Goal: Information Seeking & Learning: Understand process/instructions

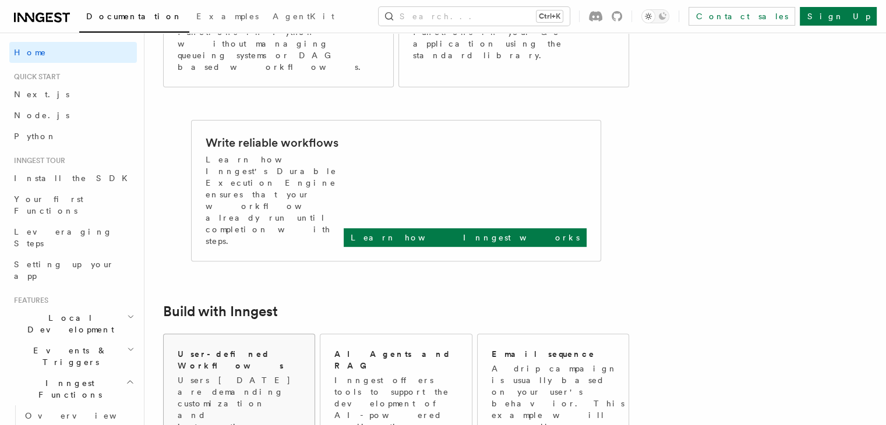
scroll to position [116, 0]
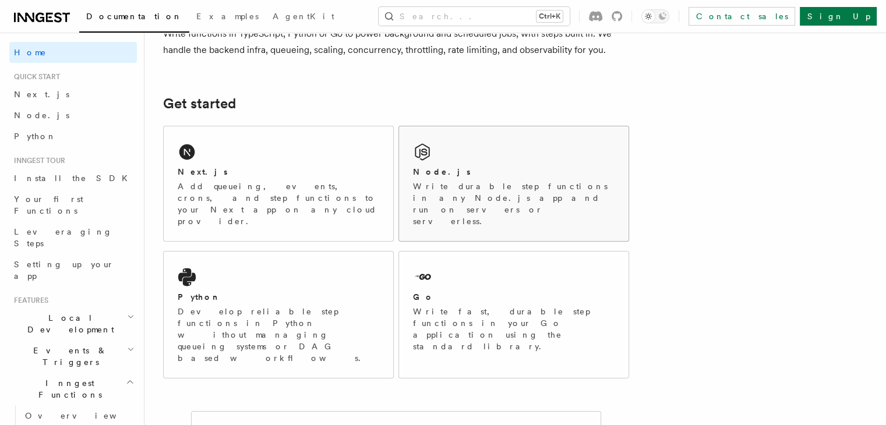
click at [536, 165] on div "Node.js Write durable step functions in any Node.js app and run on servers or s…" at bounding box center [513, 183] width 229 height 115
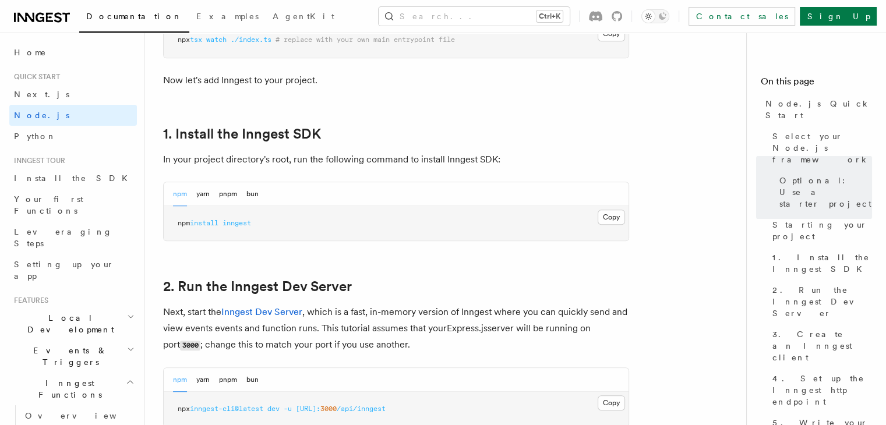
scroll to position [699, 0]
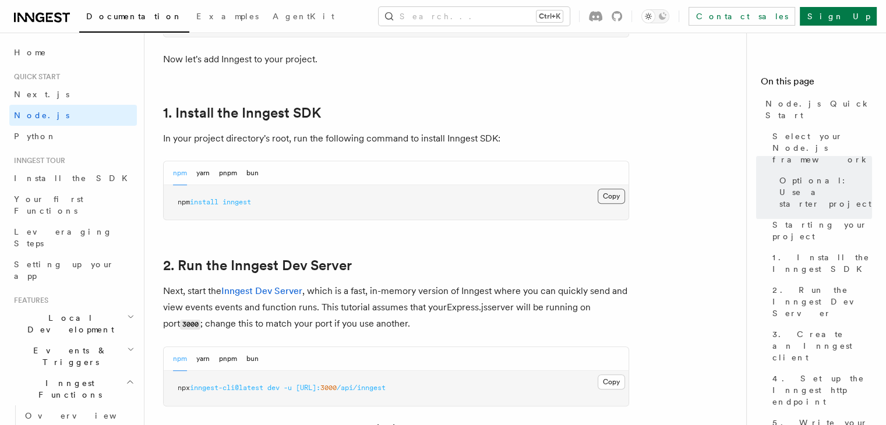
click at [617, 196] on button "Copy Copied" at bounding box center [611, 196] width 27 height 15
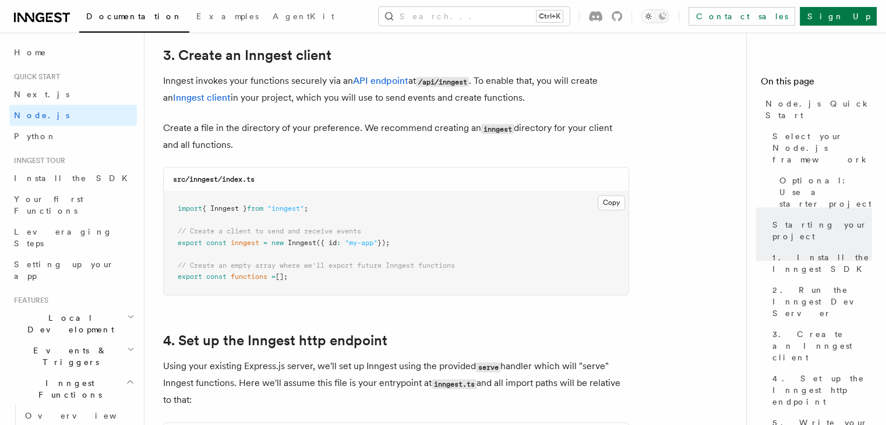
scroll to position [1514, 0]
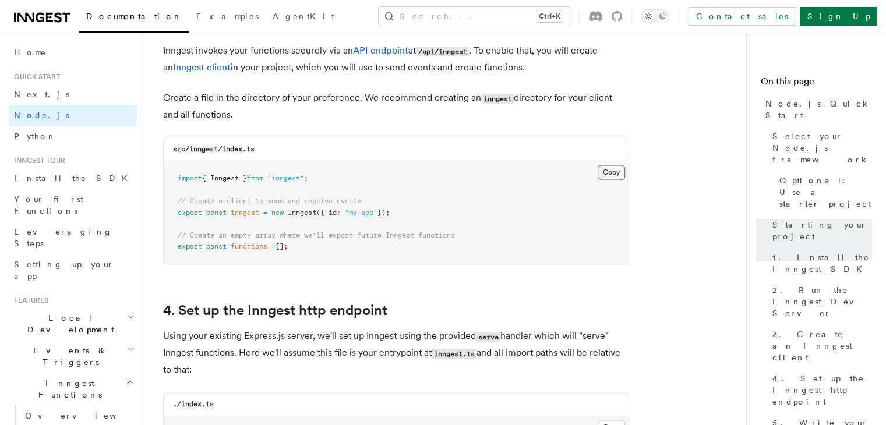
click at [613, 175] on button "Copy Copied" at bounding box center [611, 172] width 27 height 15
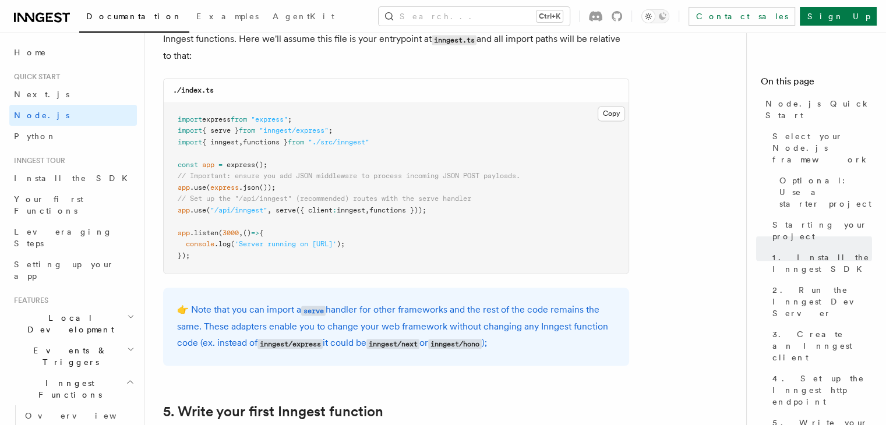
scroll to position [1864, 0]
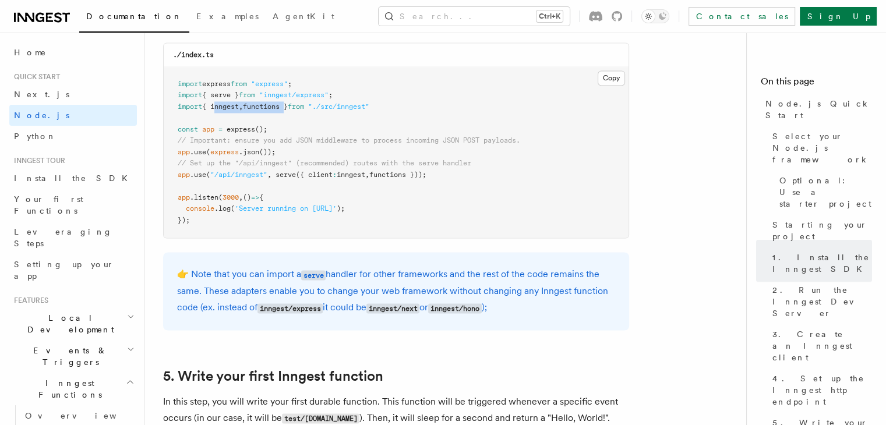
drag, startPoint x: 217, startPoint y: 107, endPoint x: 291, endPoint y: 111, distance: 74.1
click at [291, 111] on span "import { inngest , functions } from "./src/inngest"" at bounding box center [274, 107] width 192 height 8
copy span "inngest , functions"
drag, startPoint x: 278, startPoint y: 174, endPoint x: 433, endPoint y: 178, distance: 155.0
click at [426, 178] on span "app .use ( "/api/inngest" , serve ({ client : inngest , functions }));" at bounding box center [302, 175] width 249 height 8
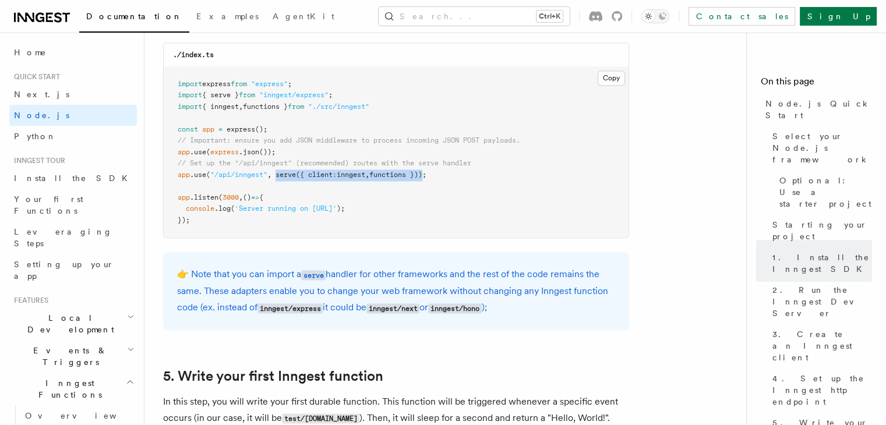
copy span "serve ({ client : inngest , functions })"
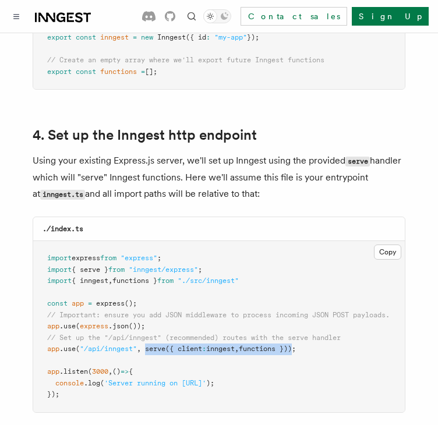
scroll to position [1689, 0]
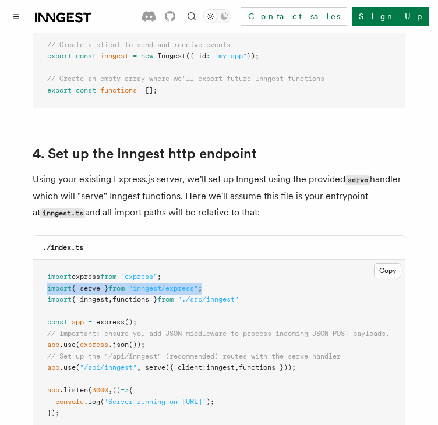
drag, startPoint x: 47, startPoint y: 275, endPoint x: 239, endPoint y: 280, distance: 191.7
click at [239, 280] on pre "import express from "express" ; import { serve } from "inngest/express" ; impor…" at bounding box center [219, 345] width 372 height 171
copy span "import { serve } from "inngest/express" ;"
